Goal: Find specific fact: Find contact information

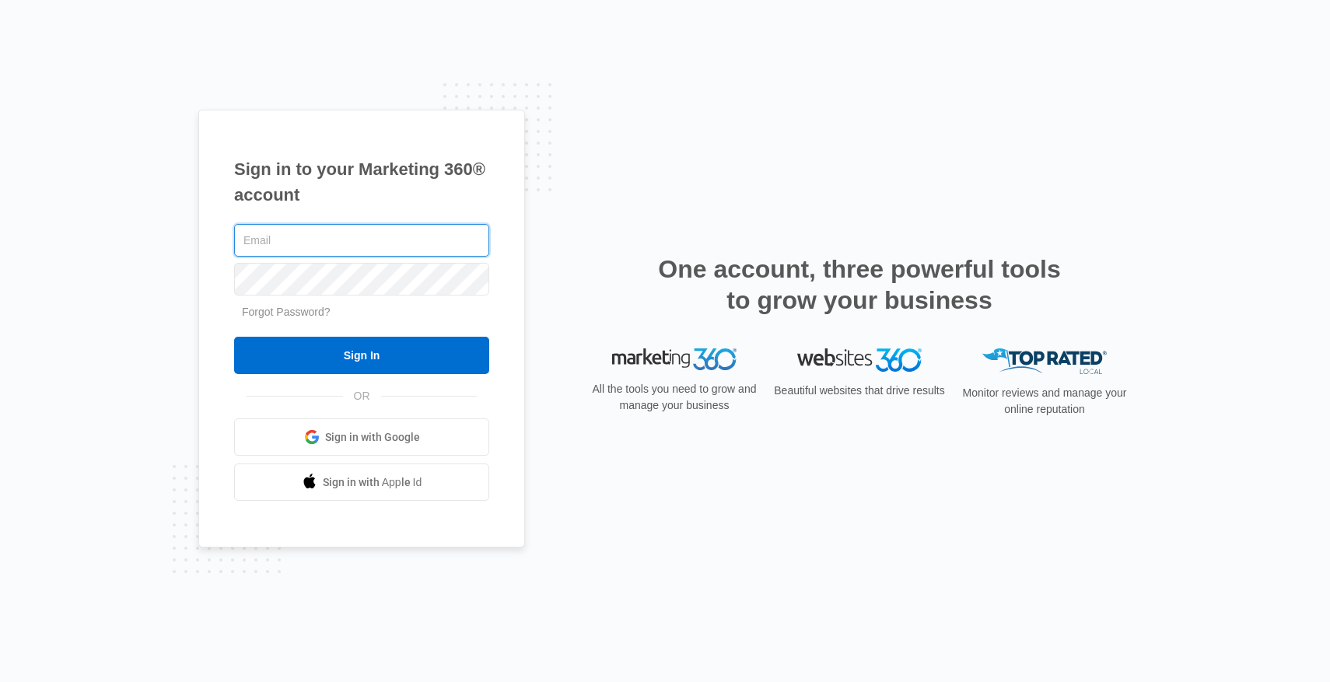
type input "[EMAIL_ADDRESS][DOMAIN_NAME]"
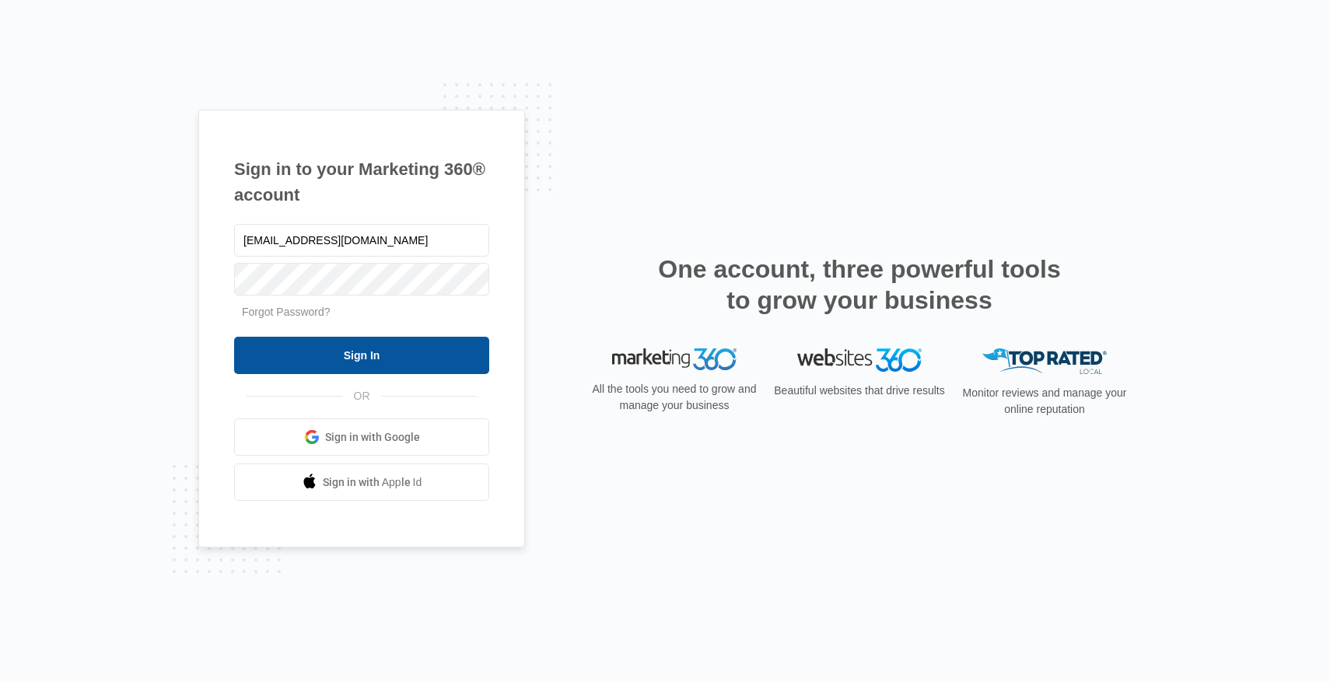
click at [329, 350] on input "Sign In" at bounding box center [361, 355] width 255 height 37
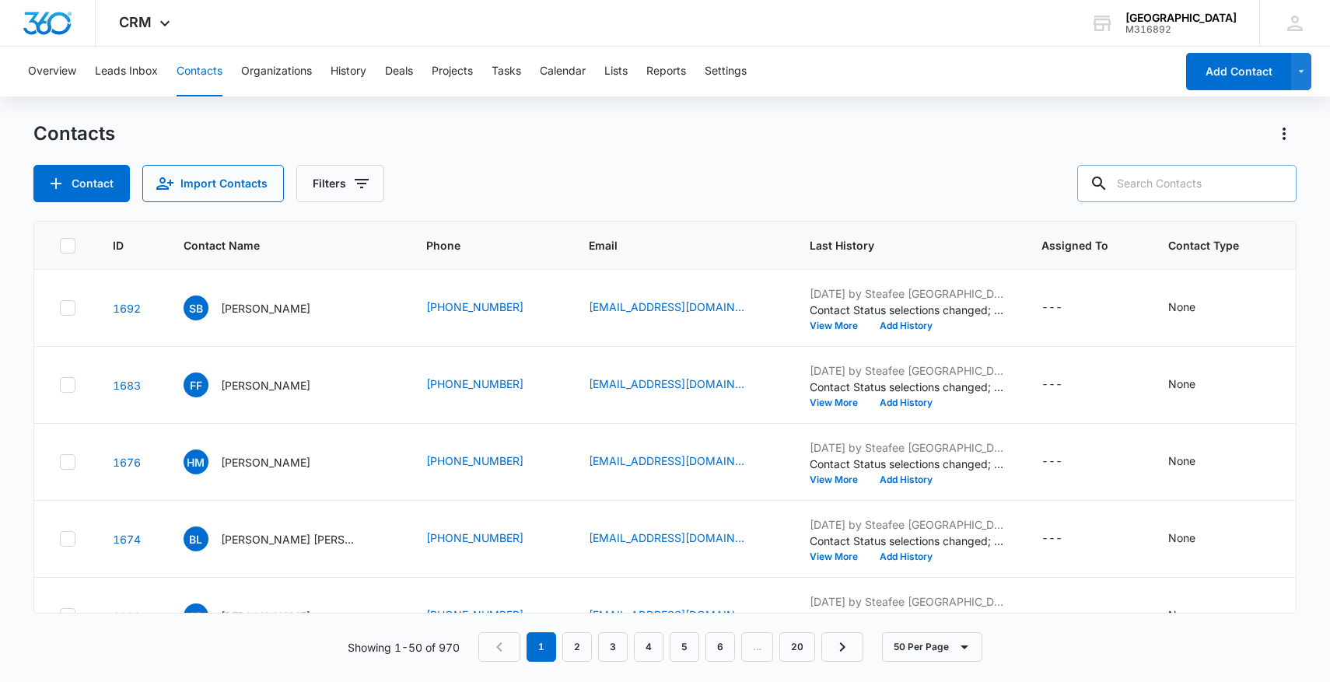
click at [1166, 177] on input "text" at bounding box center [1186, 183] width 219 height 37
type input "rosario diaz"
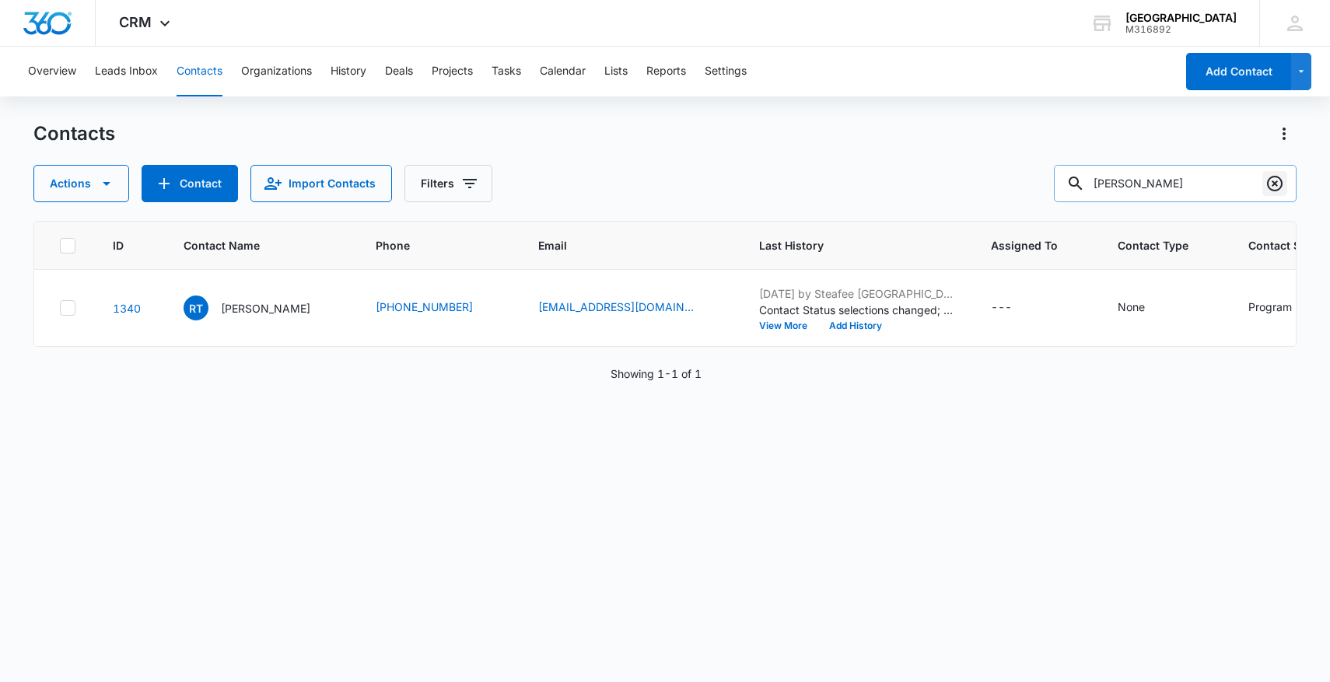
click at [1275, 180] on icon "Clear" at bounding box center [1274, 183] width 19 height 19
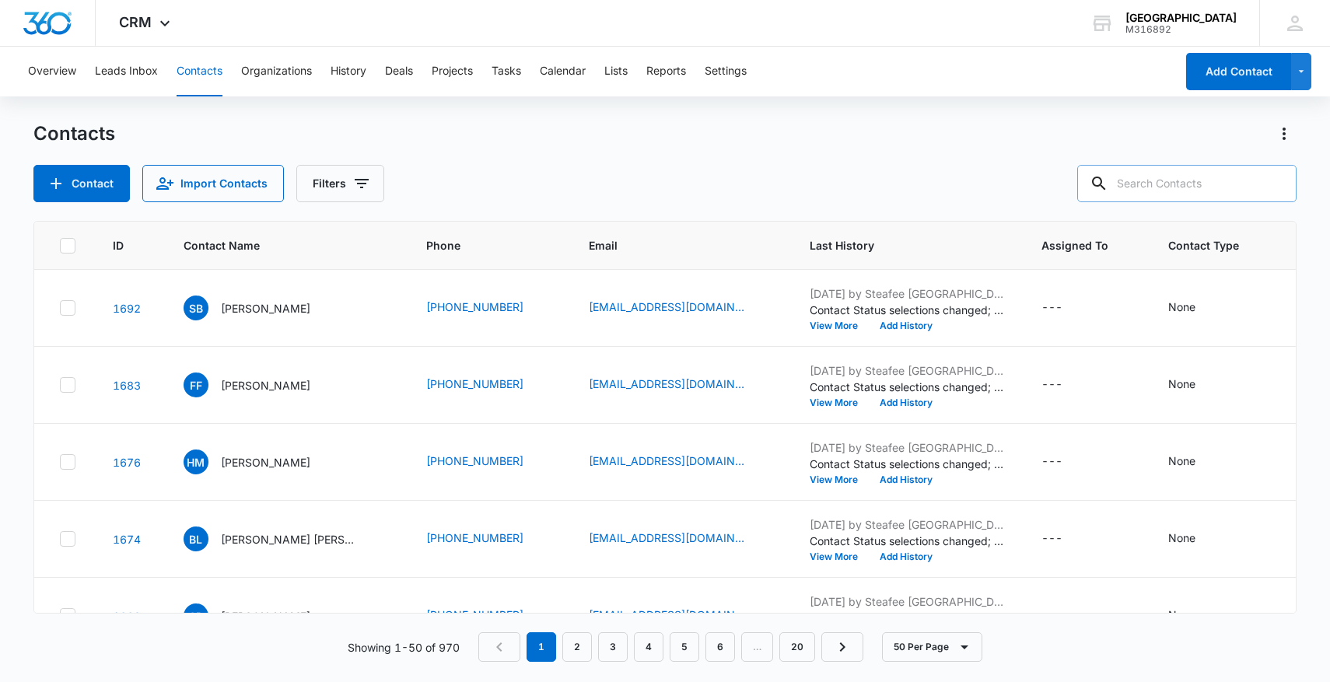
click at [1177, 188] on input "text" at bounding box center [1186, 183] width 219 height 37
type input "james jones"
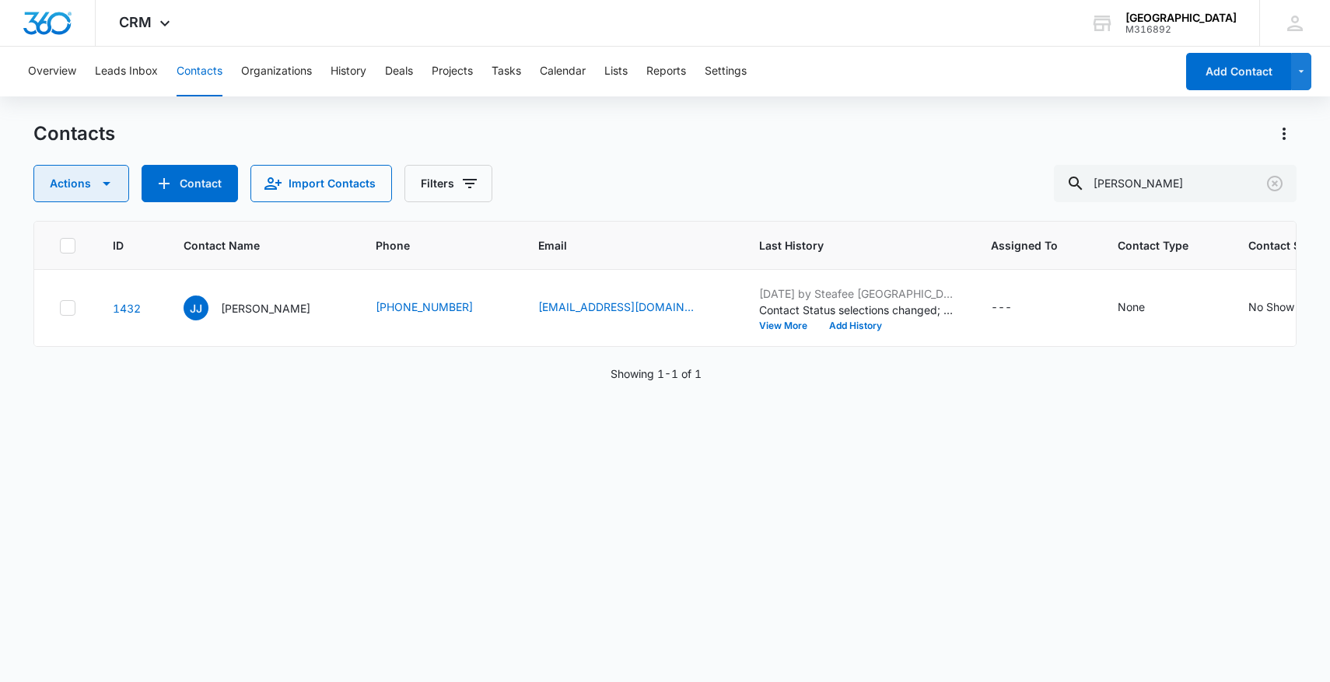
click at [106, 178] on icon "button" at bounding box center [106, 183] width 19 height 19
click at [173, 142] on div "Contacts" at bounding box center [665, 133] width 1264 height 25
click at [1278, 176] on icon "Clear" at bounding box center [1274, 183] width 19 height 19
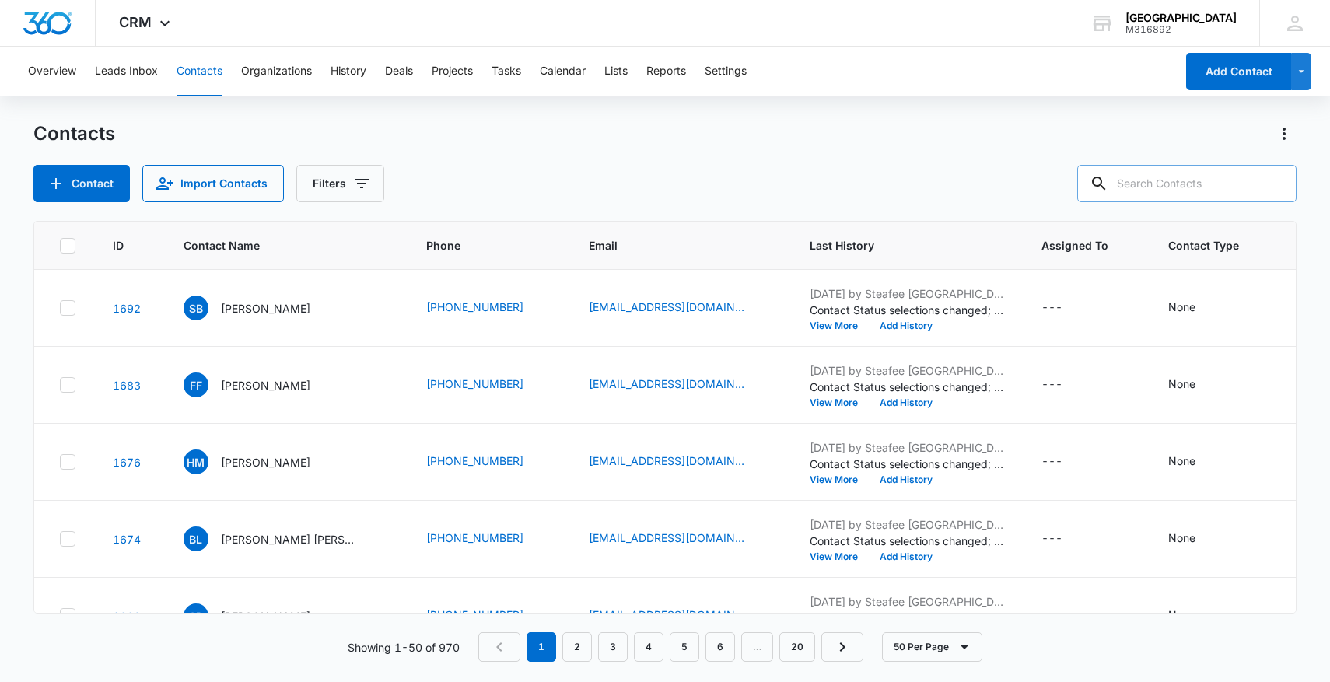
click at [1208, 184] on input "text" at bounding box center [1186, 183] width 219 height 37
type input "irene"
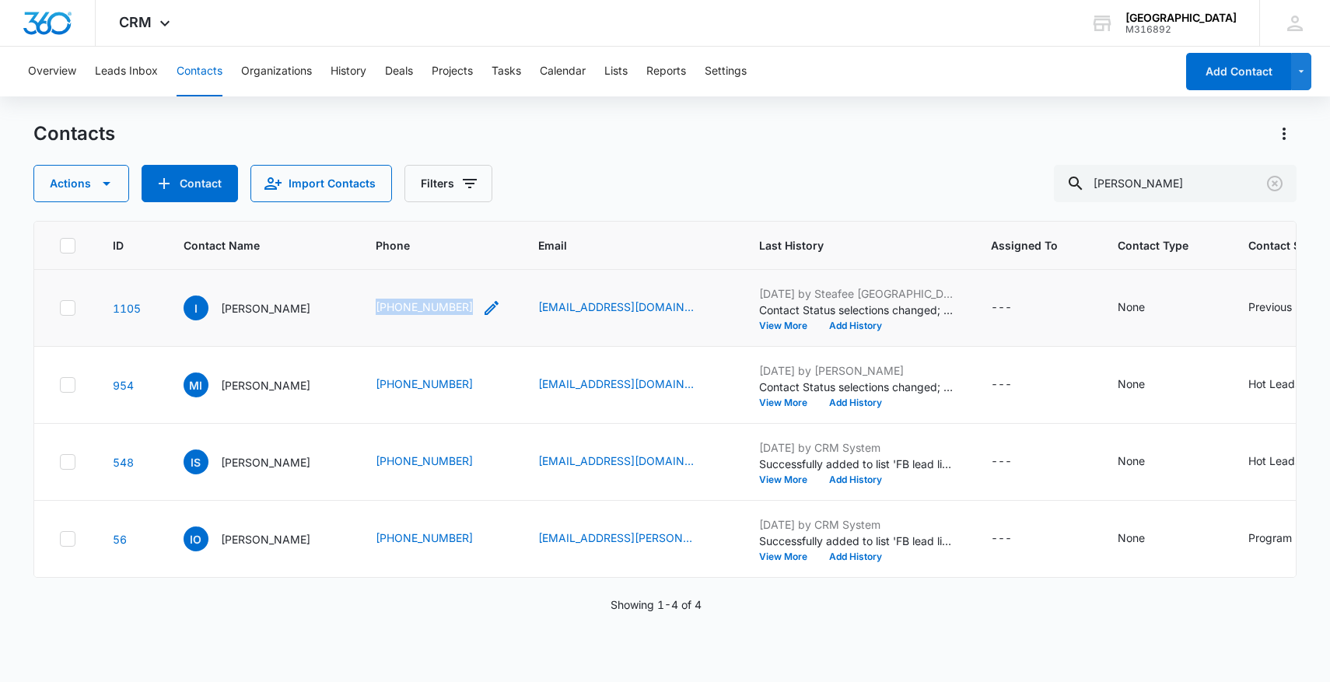
drag, startPoint x: 376, startPoint y: 305, endPoint x: 502, endPoint y: 301, distance: 126.0
click at [502, 301] on td "(760) 780-6514" at bounding box center [438, 308] width 163 height 77
copy div "(760) 780-6514"
click at [1275, 184] on icon "Clear" at bounding box center [1275, 184] width 16 height 16
